Goal: Task Accomplishment & Management: Manage account settings

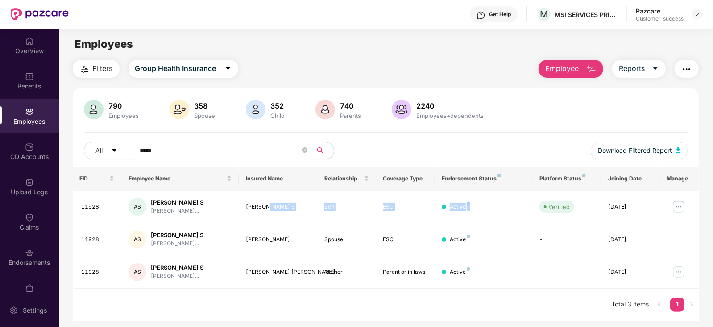
scroll to position [29, 0]
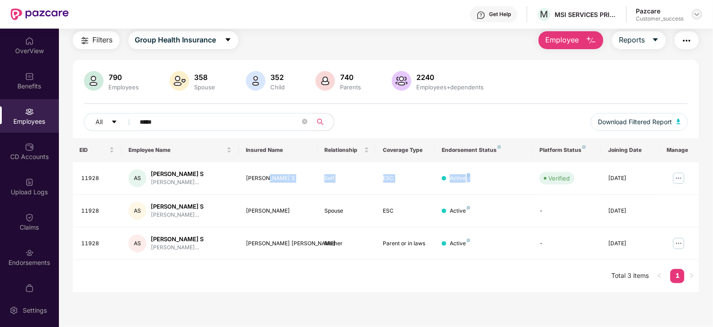
click at [697, 12] on img at bounding box center [696, 14] width 7 height 7
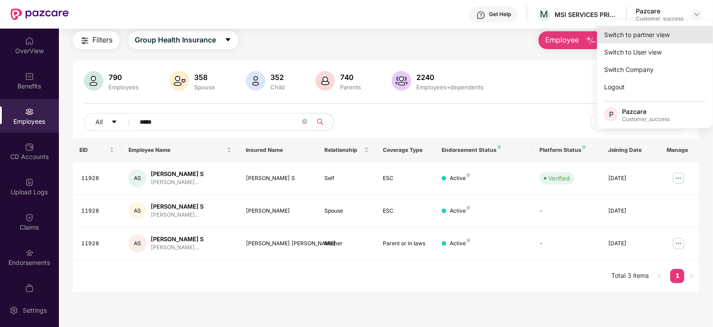
click at [649, 27] on div "Switch to partner view" at bounding box center [655, 34] width 116 height 17
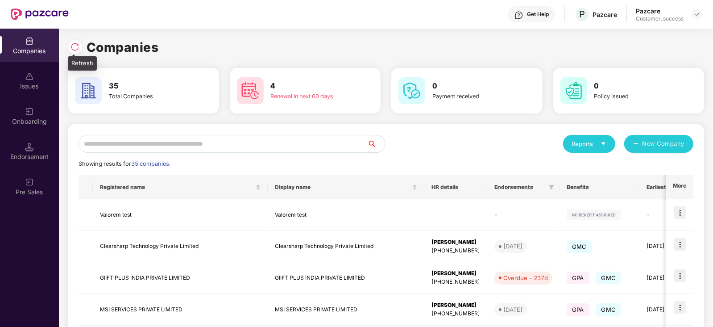
click at [74, 49] on img at bounding box center [75, 46] width 9 height 9
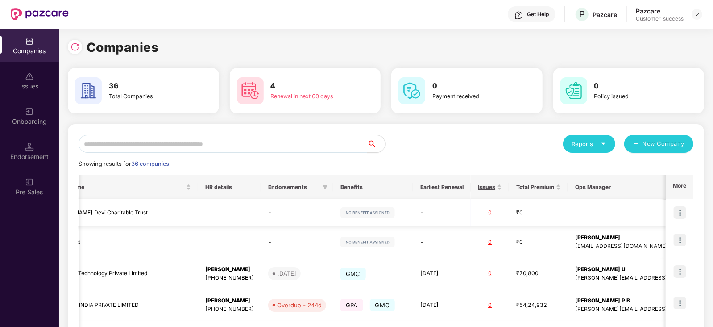
scroll to position [0, 0]
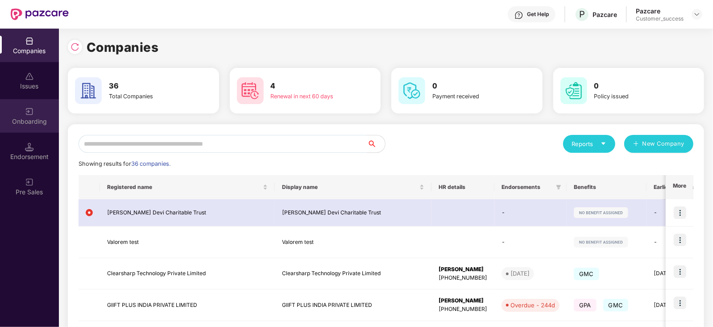
click at [31, 106] on div at bounding box center [29, 110] width 9 height 9
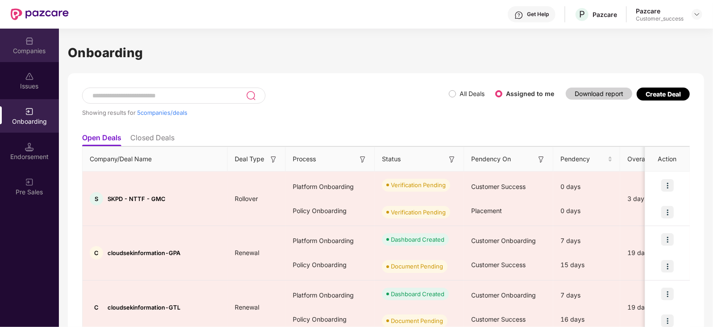
click at [37, 45] on div "Companies" at bounding box center [29, 45] width 59 height 33
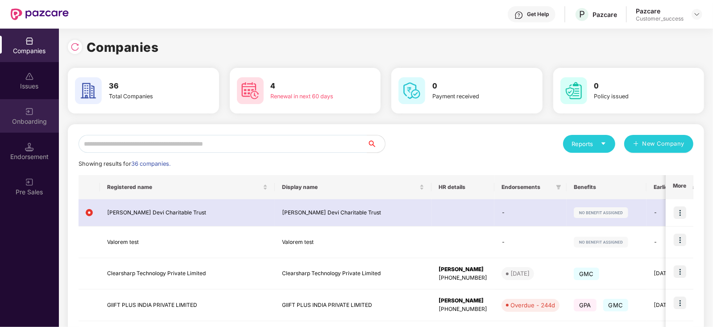
click at [25, 108] on img at bounding box center [29, 111] width 9 height 9
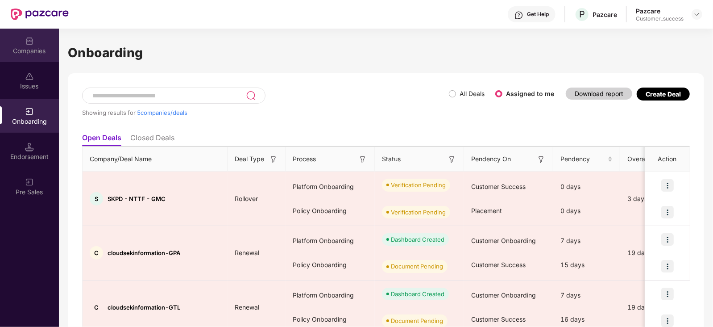
click at [8, 45] on div "Companies" at bounding box center [29, 45] width 59 height 33
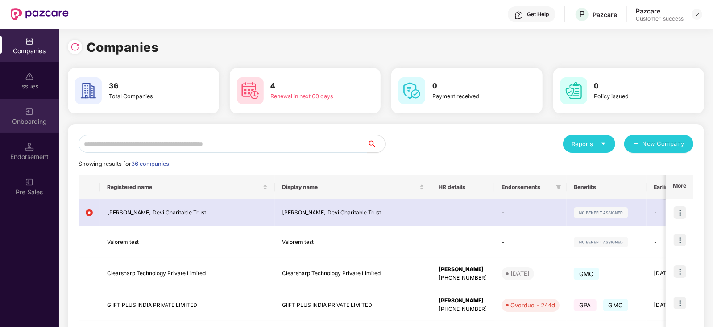
click at [37, 128] on div "Onboarding" at bounding box center [29, 115] width 59 height 33
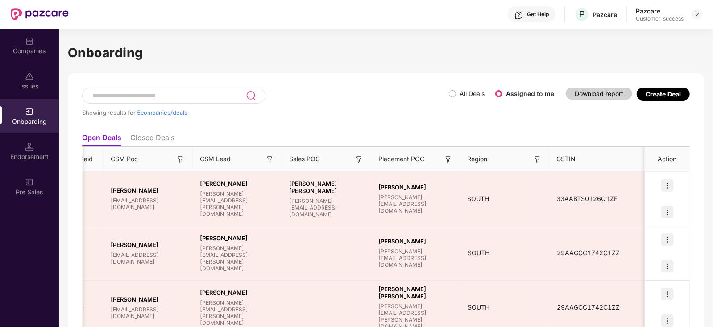
scroll to position [0, 718]
click at [5, 59] on div "Companies" at bounding box center [29, 45] width 59 height 33
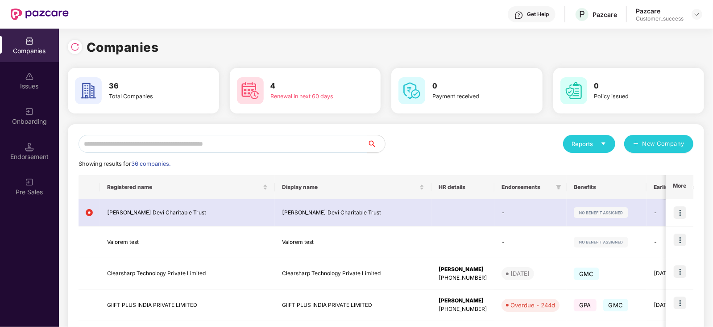
click at [112, 145] on input "text" at bounding box center [223, 144] width 289 height 18
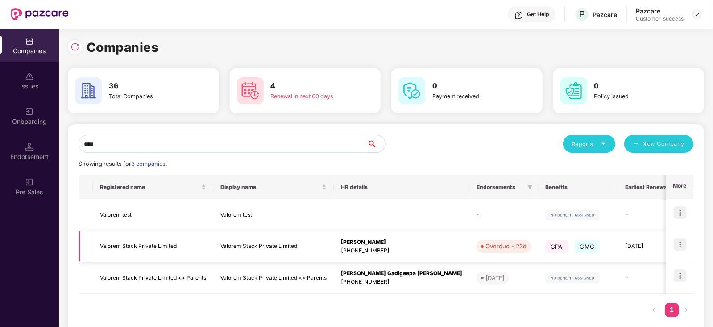
type input "****"
click at [677, 249] on img at bounding box center [680, 244] width 12 height 12
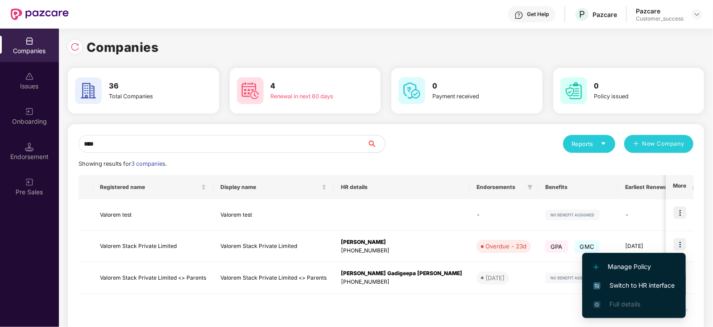
click at [656, 278] on li "Switch to HR interface" at bounding box center [634, 285] width 104 height 19
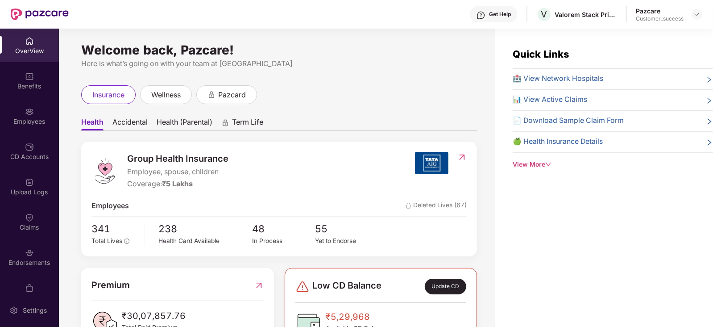
click at [20, 127] on div "Employees" at bounding box center [29, 115] width 59 height 33
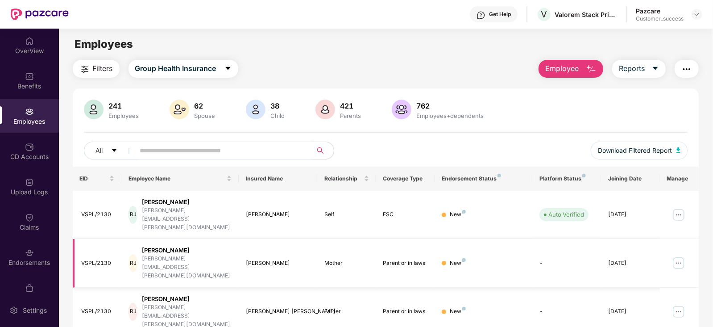
scroll to position [220, 0]
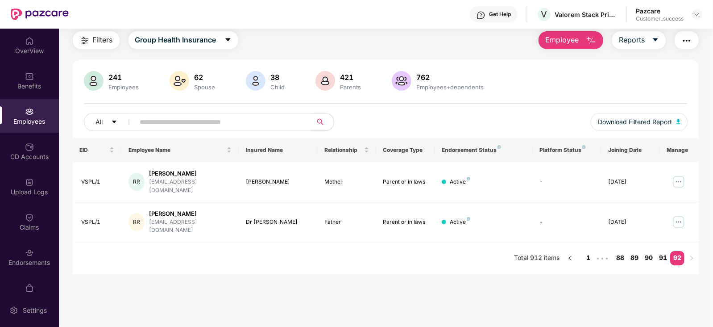
scroll to position [29, 0]
click at [647, 251] on link "90" at bounding box center [649, 257] width 14 height 13
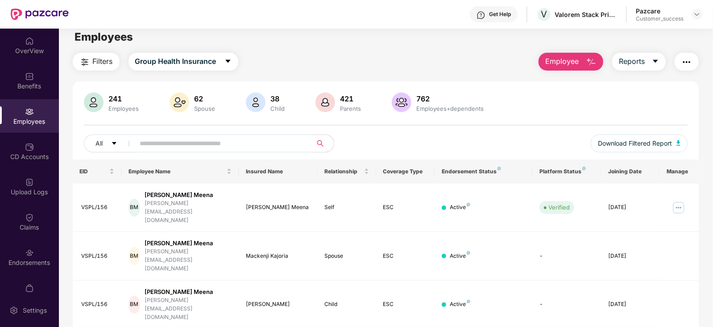
scroll to position [3, 0]
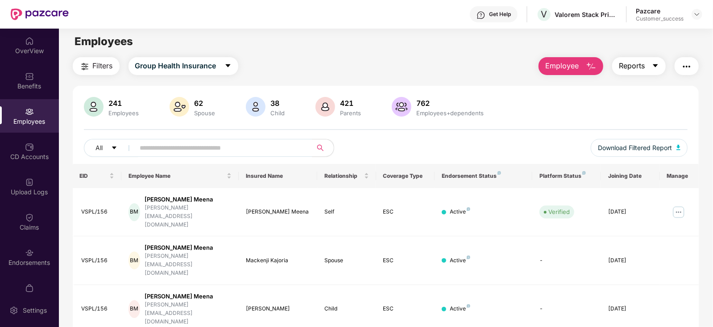
click at [659, 66] on button "Reports" at bounding box center [639, 66] width 54 height 18
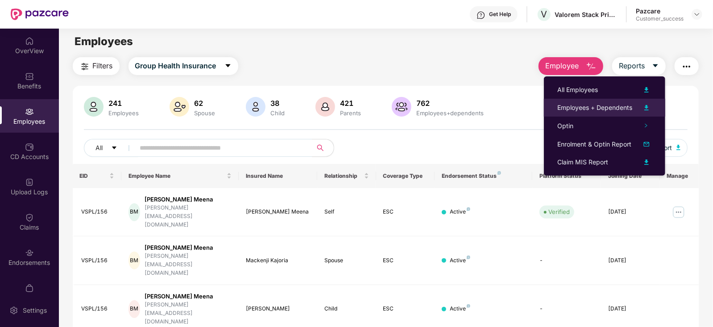
click at [601, 110] on div "Employees + Dependents" at bounding box center [594, 108] width 75 height 10
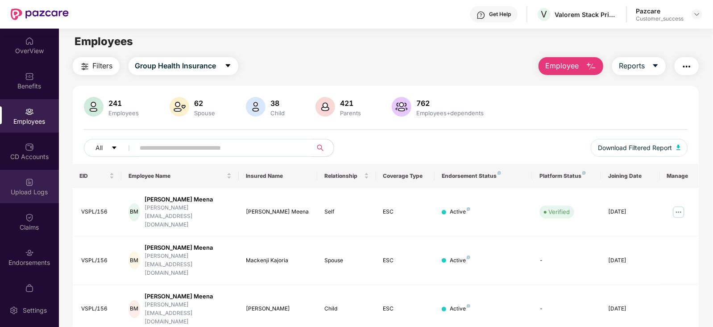
click at [27, 193] on div "Upload Logs" at bounding box center [29, 191] width 59 height 9
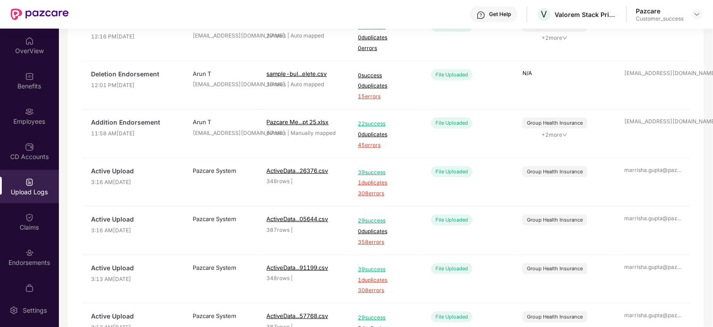
scroll to position [320, 0]
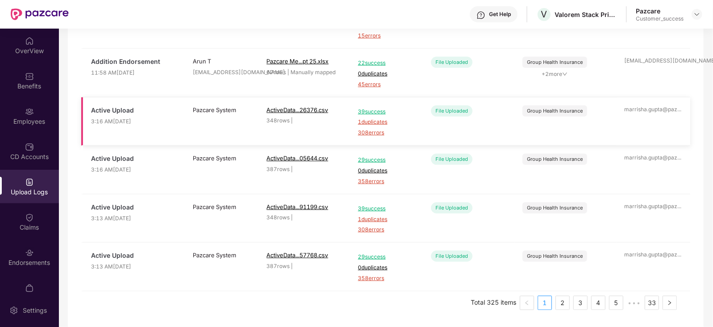
drag, startPoint x: 365, startPoint y: 254, endPoint x: 184, endPoint y: 124, distance: 222.8
click at [184, 124] on tbody "[MEDICAL_DATA] Endorsement 12:25 PM[DATE] Arun T [EMAIL_ADDRESS][DOMAIN_NAME] e…" at bounding box center [385, 48] width 609 height 484
click at [25, 84] on div "Benefits" at bounding box center [29, 86] width 59 height 9
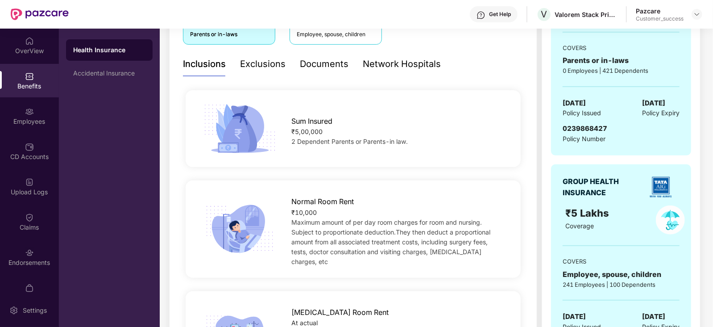
scroll to position [172, 0]
